Goal: Task Accomplishment & Management: Complete application form

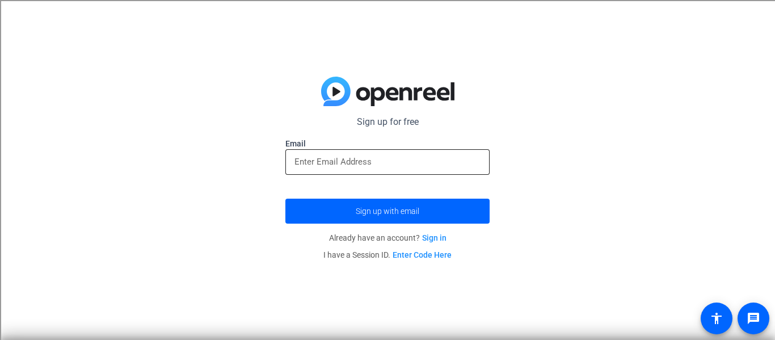
click at [388, 162] on input "email" at bounding box center [387, 162] width 186 height 14
type input "H"
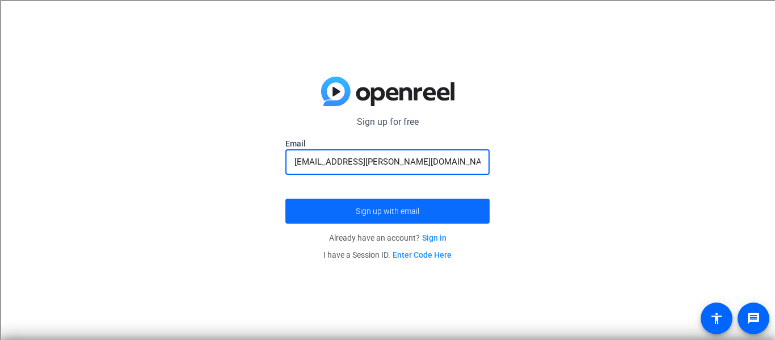
type input "[EMAIL_ADDRESS][PERSON_NAME][DOMAIN_NAME]"
click at [387, 202] on span "submit" at bounding box center [387, 210] width 204 height 27
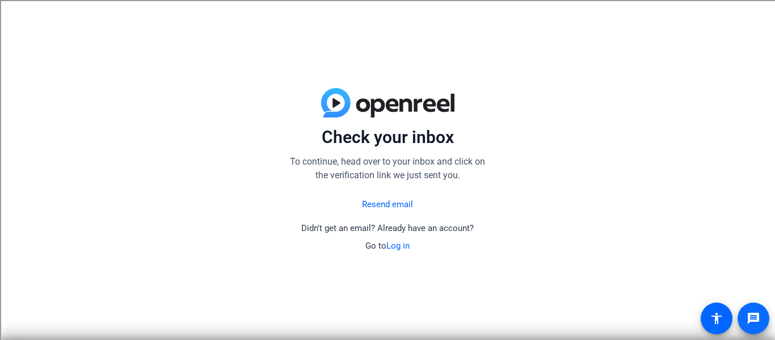
click at [750, 316] on mat-icon "message" at bounding box center [753, 318] width 14 height 14
click at [753, 324] on mat-icon "message" at bounding box center [753, 318] width 14 height 14
click at [307, 26] on div "Check your inbox To continue, head over to your inbox and click on the verifica…" at bounding box center [387, 170] width 775 height 340
click at [749, 309] on span at bounding box center [753, 318] width 27 height 27
click at [756, 312] on mat-icon "message" at bounding box center [753, 318] width 14 height 14
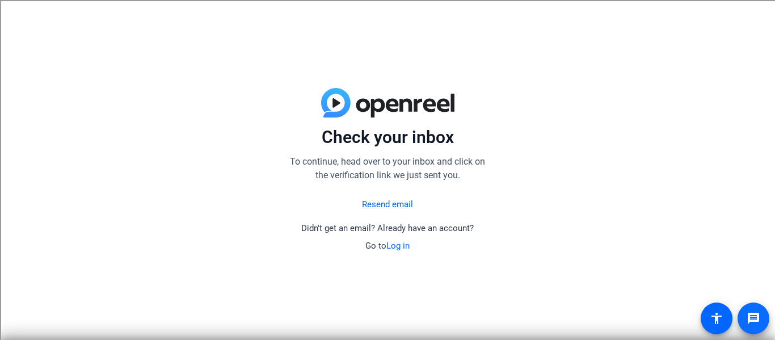
click at [758, 319] on mat-icon "message" at bounding box center [753, 318] width 14 height 14
click at [612, 226] on div "Check your inbox To continue, head over to your inbox and click on the verifica…" at bounding box center [387, 170] width 775 height 340
click at [753, 306] on span at bounding box center [753, 318] width 27 height 27
click at [755, 323] on mat-icon "message" at bounding box center [753, 318] width 14 height 14
click at [332, 224] on span "Didn't get an email? Already have an account?" at bounding box center [387, 228] width 172 height 10
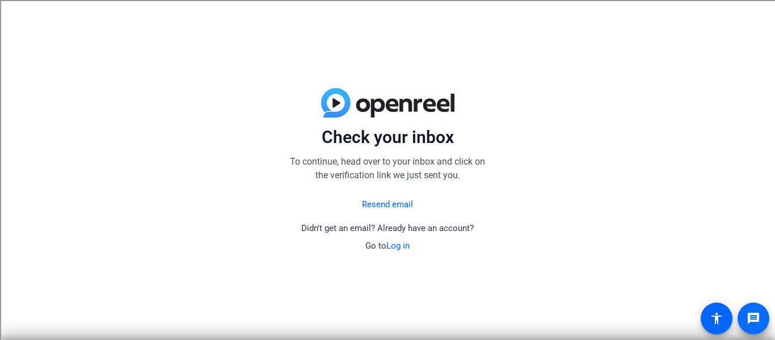
click at [763, 314] on span at bounding box center [753, 318] width 27 height 27
click at [331, 113] on img at bounding box center [387, 102] width 133 height 29
click at [746, 305] on span at bounding box center [753, 318] width 27 height 27
click at [412, 31] on div "Check your inbox To continue, head over to your inbox and click on the verifica…" at bounding box center [387, 170] width 775 height 340
